Goal: Check status: Check status

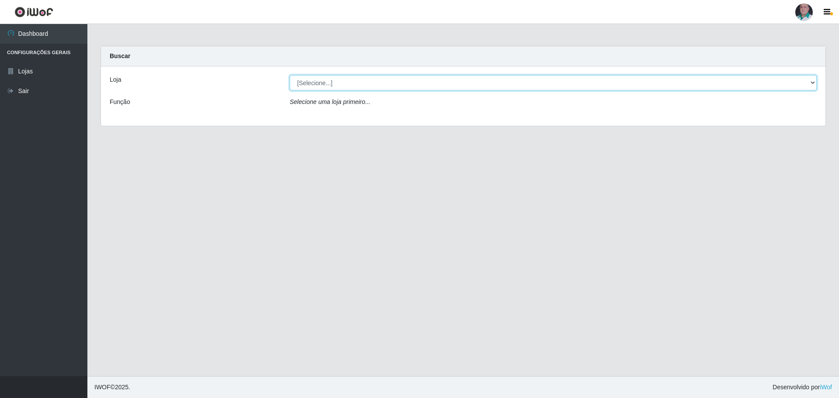
click at [322, 83] on select "[Selecione...] Mar Vermelho - Loja 05" at bounding box center [553, 82] width 527 height 15
select select "252"
click at [290, 75] on select "[Selecione...] Mar Vermelho - Loja 05" at bounding box center [553, 82] width 527 height 15
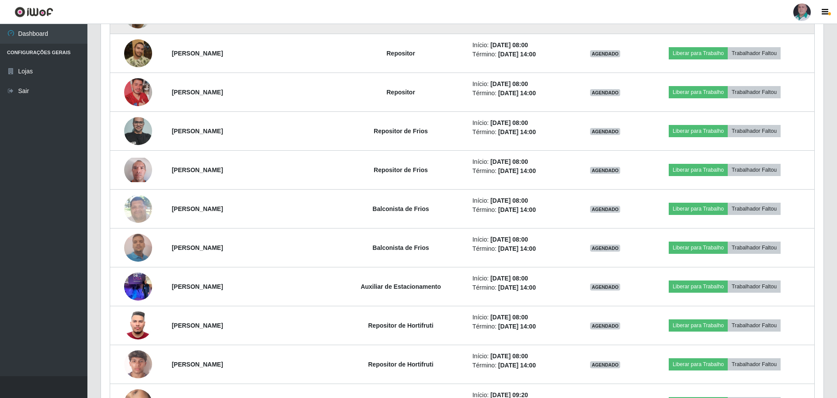
scroll to position [393, 0]
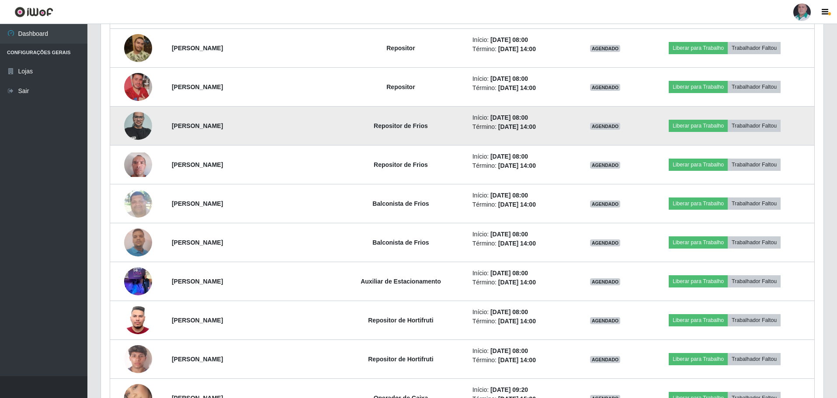
click at [135, 129] on img at bounding box center [138, 125] width 28 height 37
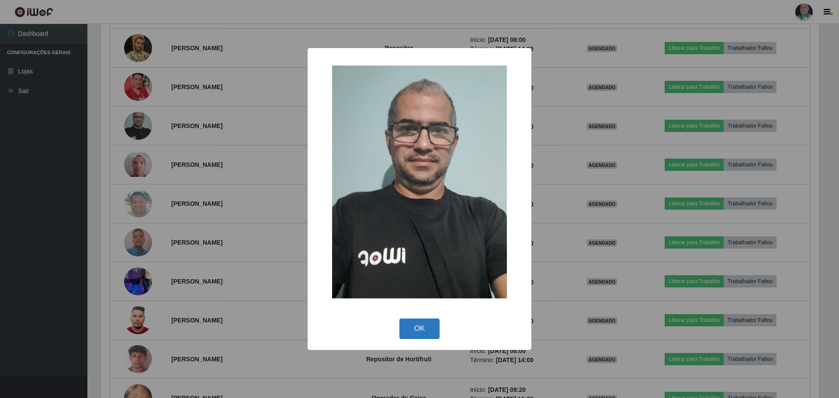
click at [404, 328] on button "OK" at bounding box center [419, 329] width 41 height 21
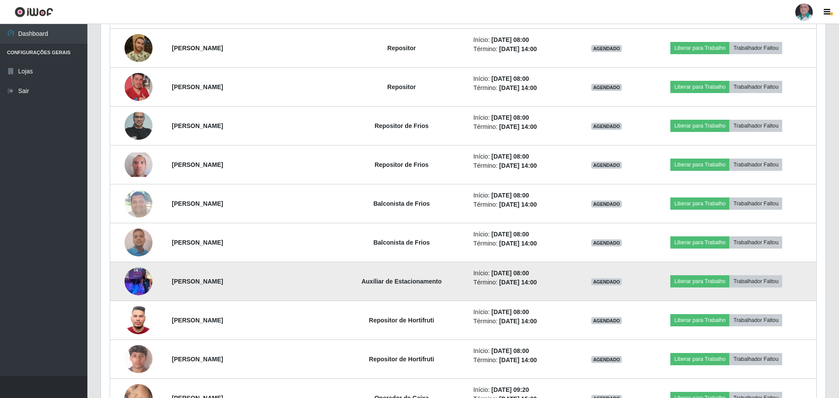
scroll to position [181, 722]
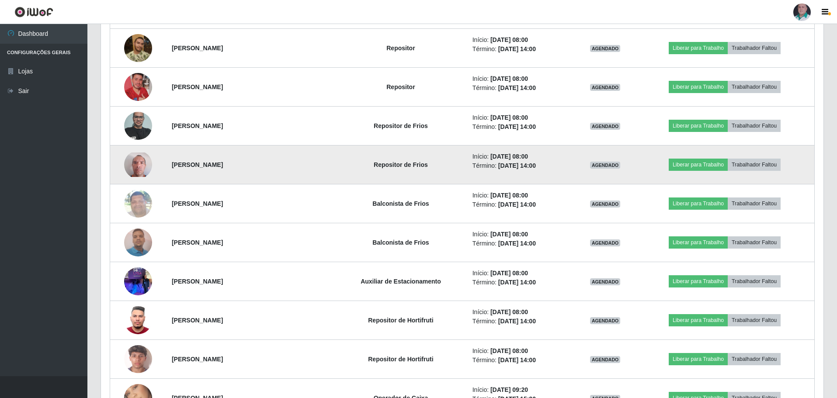
click at [141, 168] on img at bounding box center [138, 164] width 28 height 25
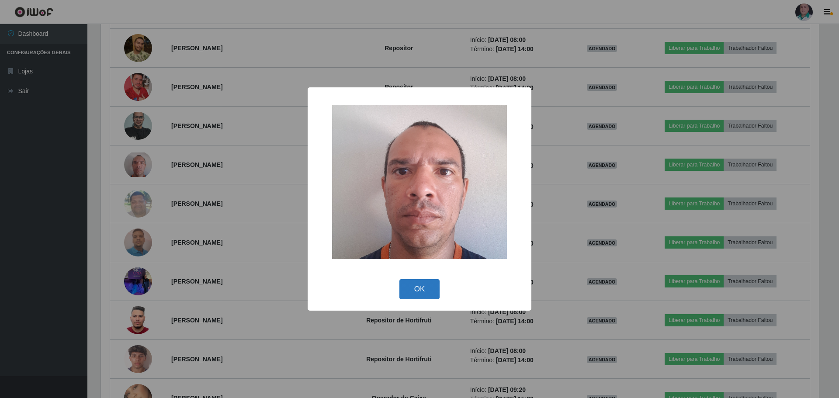
click at [421, 291] on button "OK" at bounding box center [419, 289] width 41 height 21
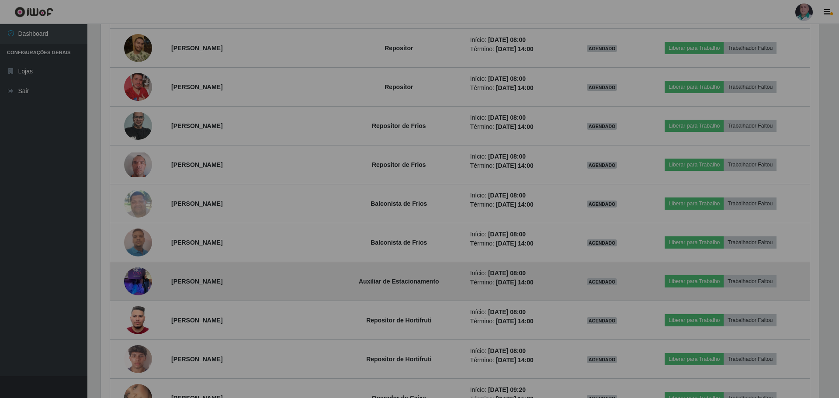
scroll to position [181, 722]
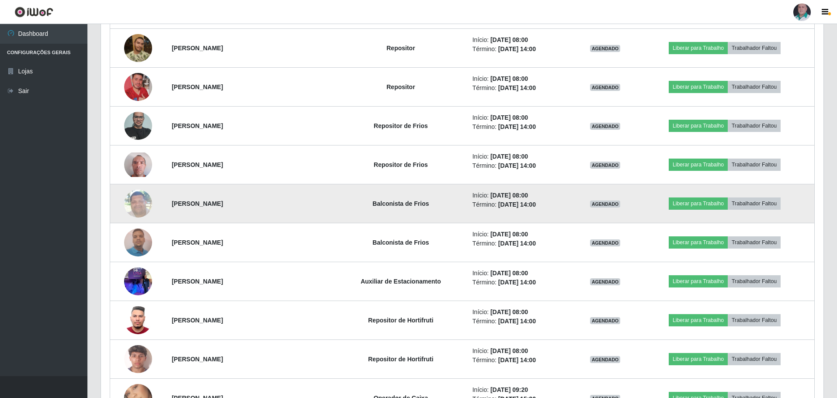
click at [132, 211] on img at bounding box center [138, 203] width 28 height 37
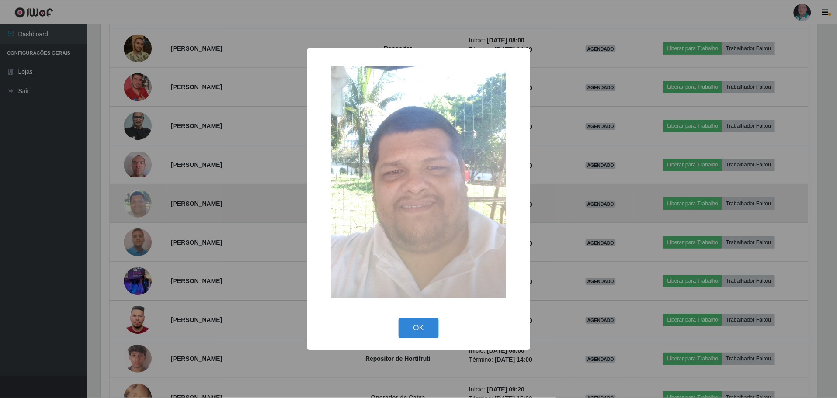
scroll to position [181, 718]
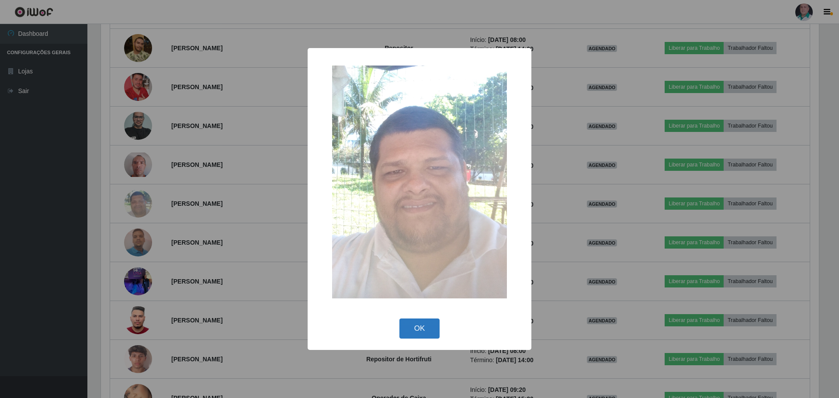
click at [405, 328] on button "OK" at bounding box center [419, 329] width 41 height 21
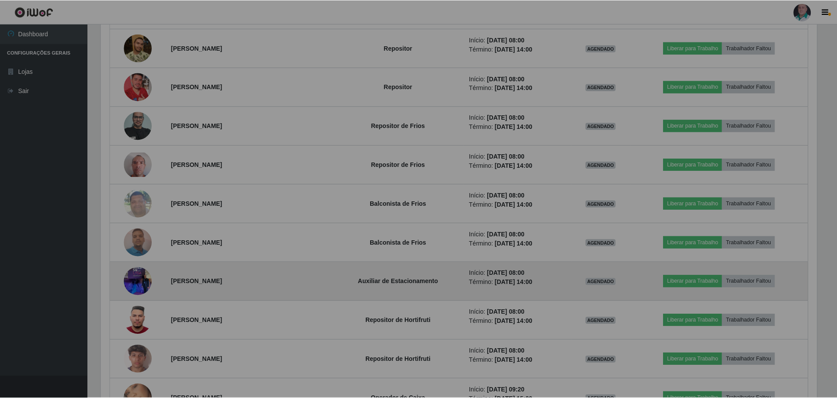
scroll to position [181, 722]
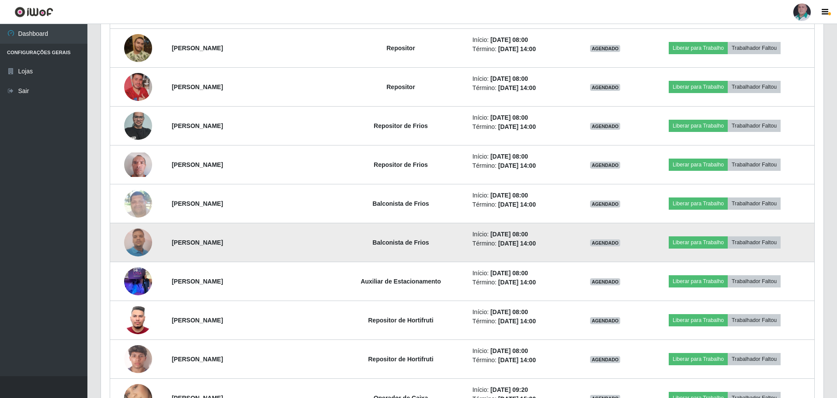
click at [134, 242] on img at bounding box center [138, 242] width 28 height 37
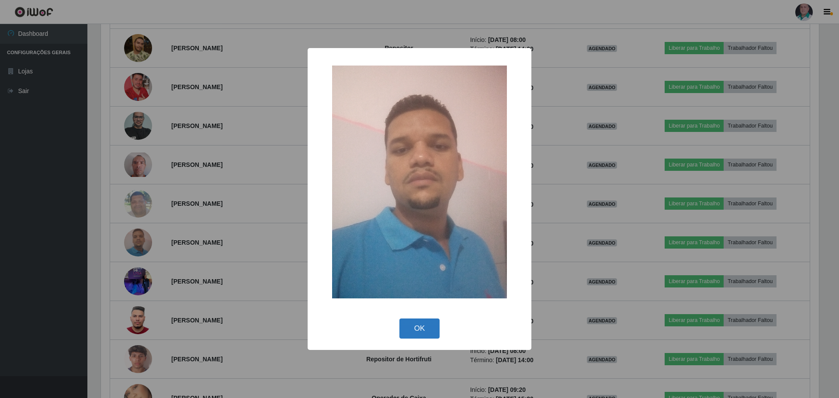
click at [417, 326] on button "OK" at bounding box center [419, 329] width 41 height 21
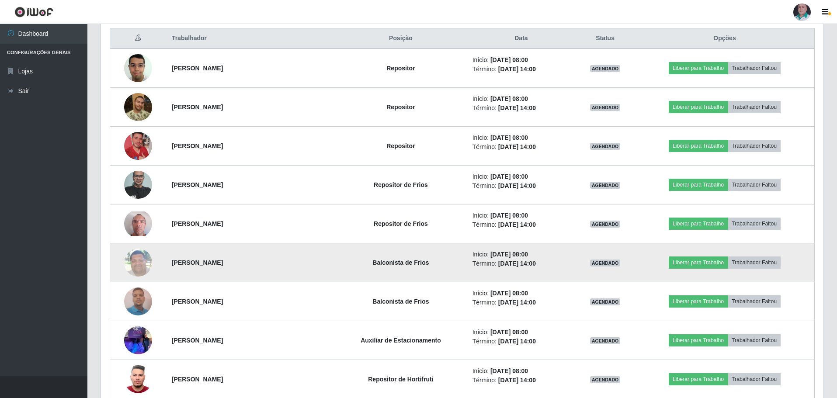
scroll to position [350, 0]
